Goal: Task Accomplishment & Management: Use online tool/utility

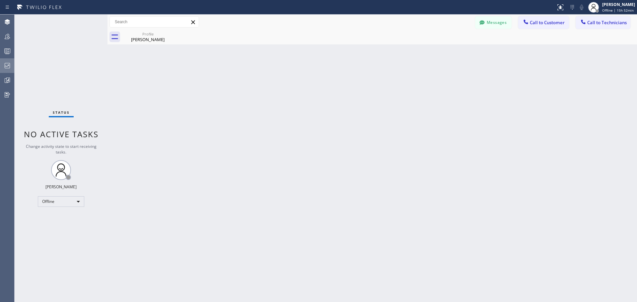
click at [6, 67] on icon at bounding box center [7, 66] width 8 height 8
